Goal: Task Accomplishment & Management: Manage account settings

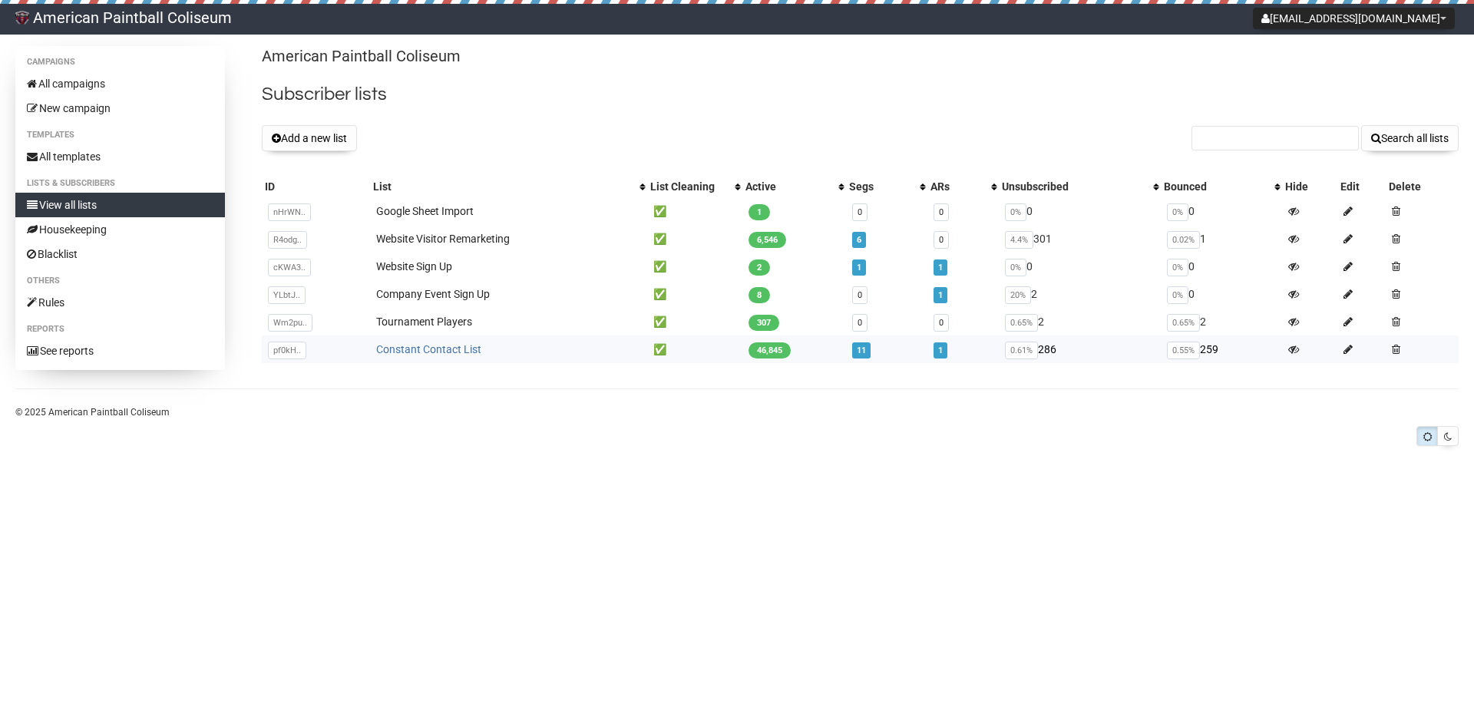
click at [456, 350] on link "Constant Contact List" at bounding box center [428, 349] width 105 height 12
click at [865, 352] on link "11" at bounding box center [861, 351] width 9 height 10
click at [943, 349] on link "1" at bounding box center [940, 351] width 5 height 10
click at [132, 78] on link "All campaigns" at bounding box center [120, 83] width 210 height 25
click at [471, 349] on link "Constant Contact List" at bounding box center [428, 349] width 105 height 12
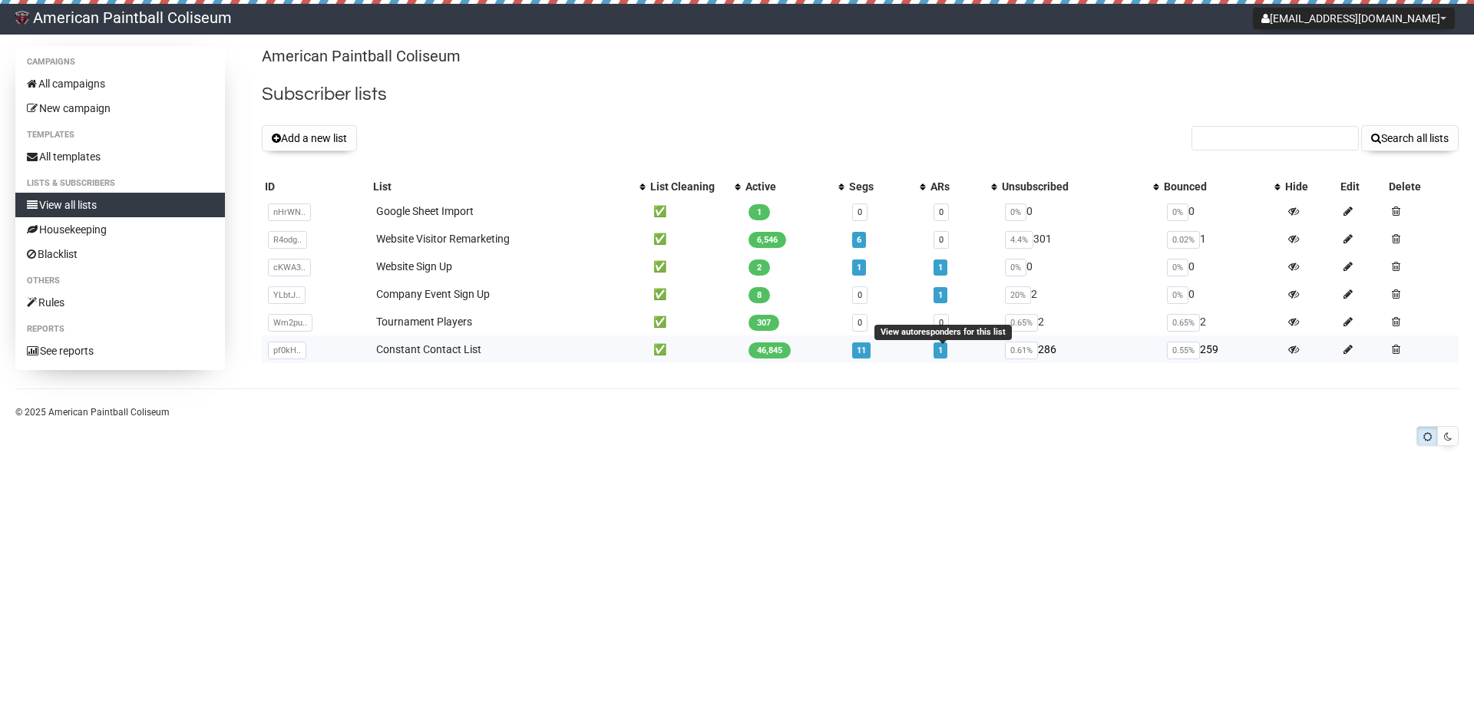
click at [939, 352] on link "1" at bounding box center [940, 351] width 5 height 10
click at [454, 348] on link "Constant Contact List" at bounding box center [428, 349] width 105 height 12
click at [644, 471] on body "American Paintball Coliseum [EMAIL_ADDRESS][DOMAIN_NAME] Settings Logout Campai…" at bounding box center [737, 238] width 1474 height 477
click at [865, 352] on link "11" at bounding box center [861, 351] width 9 height 10
